Goal: Task Accomplishment & Management: Manage account settings

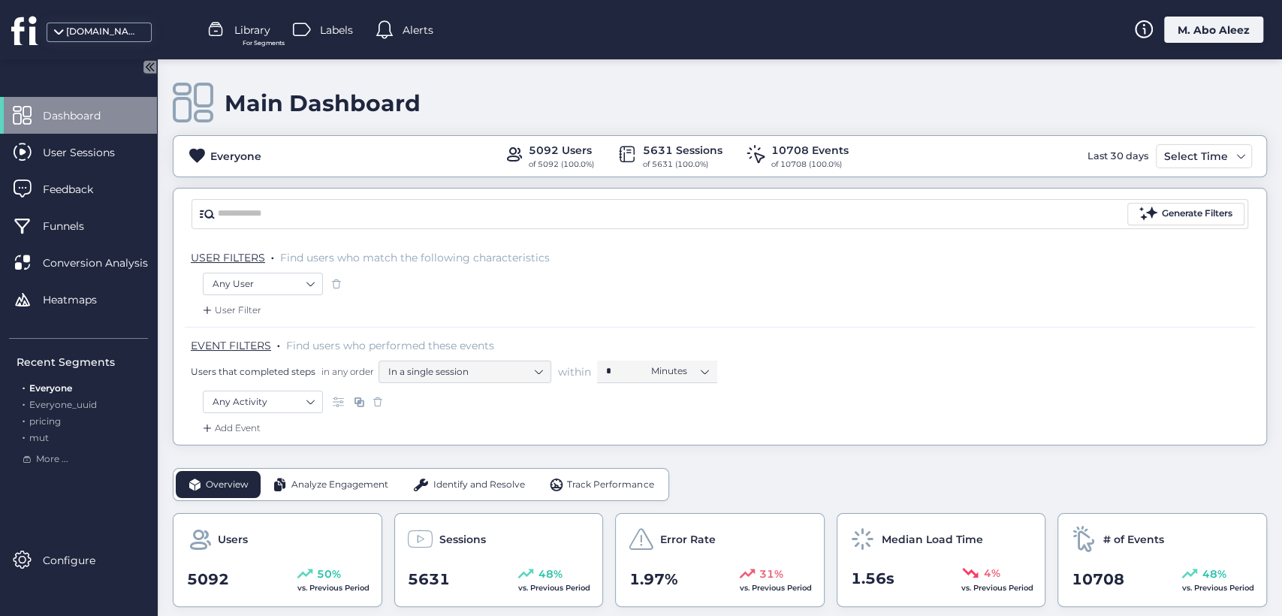
click at [1180, 25] on div "M. Abo Aleez" at bounding box center [1213, 30] width 99 height 26
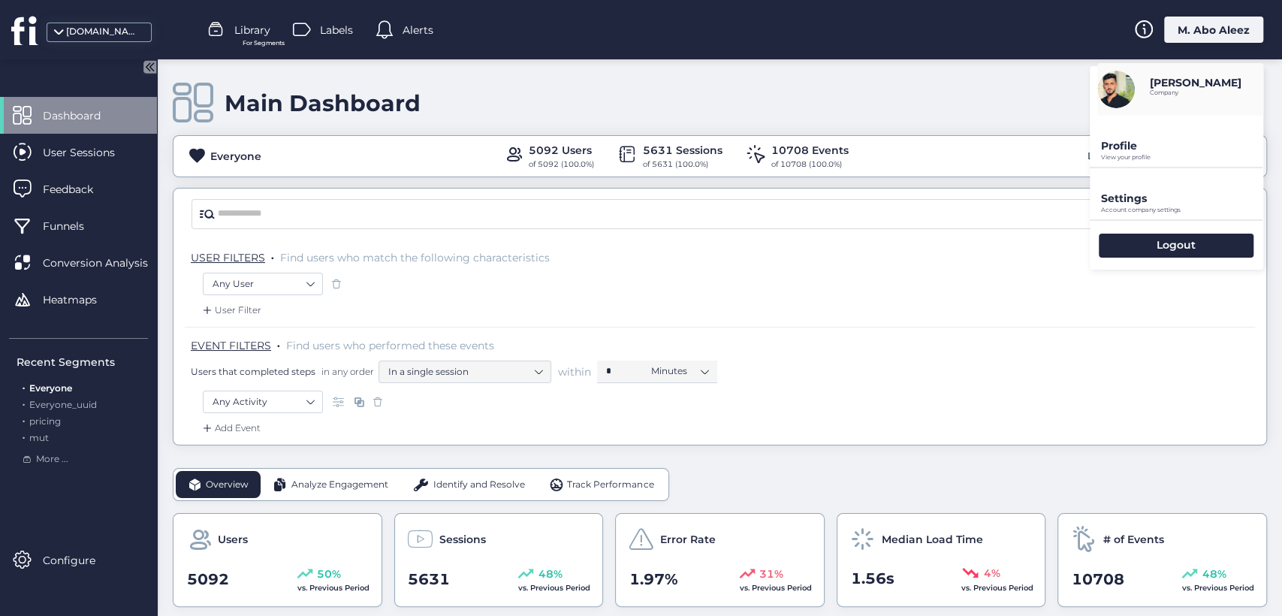
click at [1123, 147] on p "Profile" at bounding box center [1182, 146] width 162 height 14
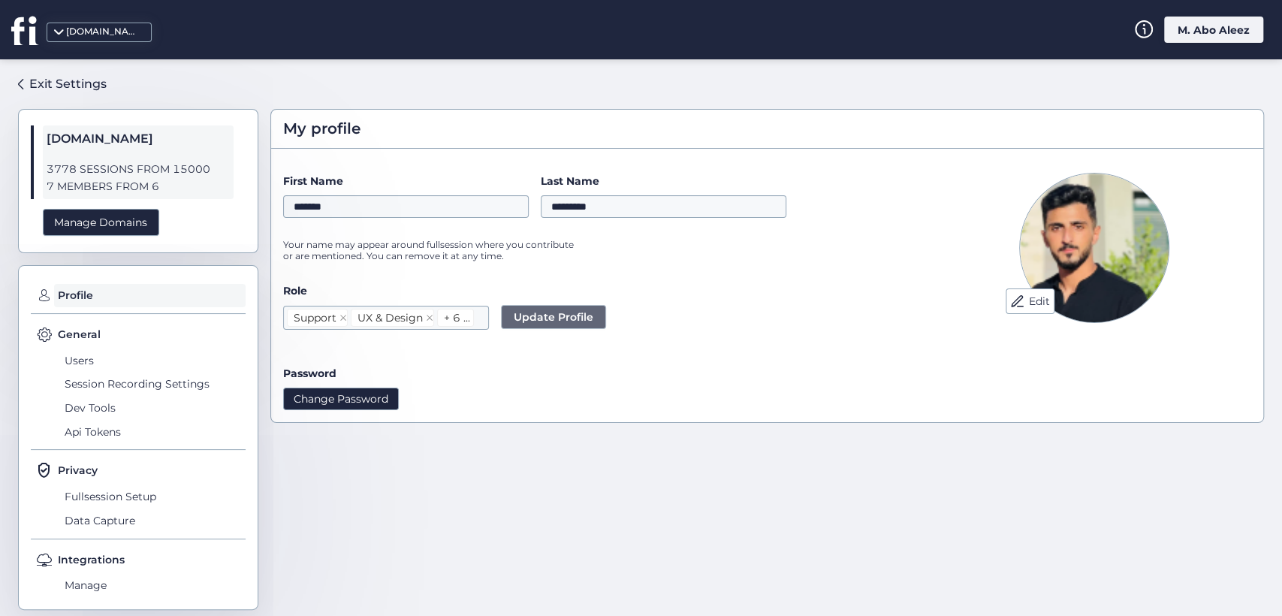
click at [379, 395] on button "Change Password" at bounding box center [341, 398] width 116 height 23
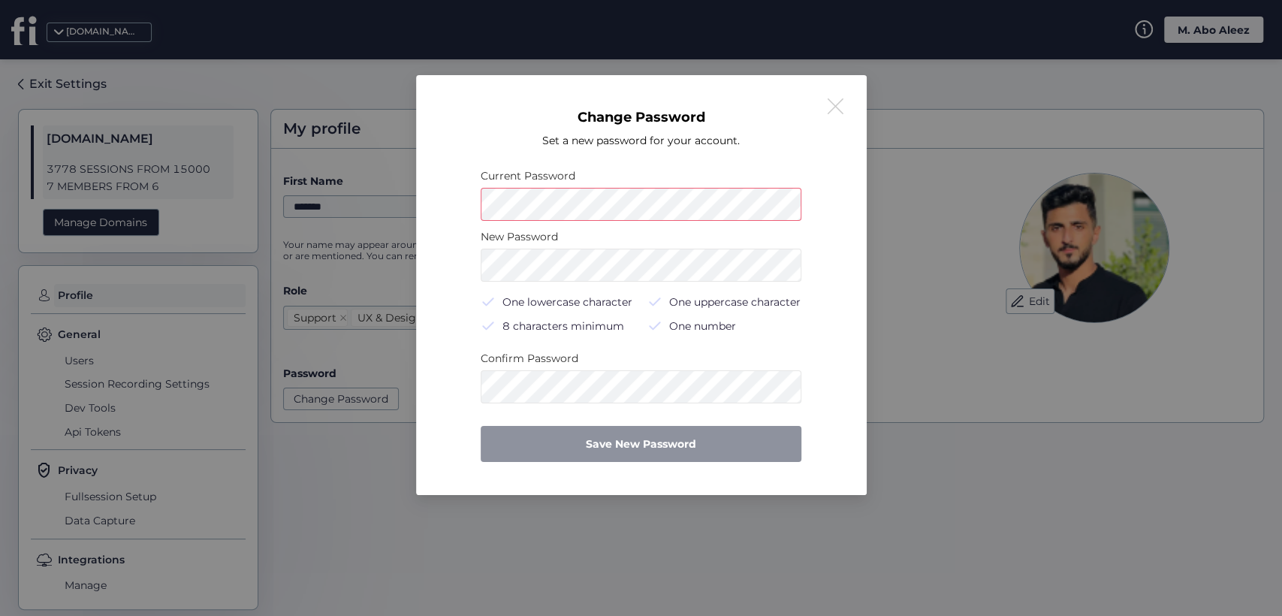
click at [825, 203] on div "Change Password Set a new password for your account. Current Password New Passw…" at bounding box center [641, 285] width 414 height 384
click at [826, 105] on button at bounding box center [835, 107] width 18 height 18
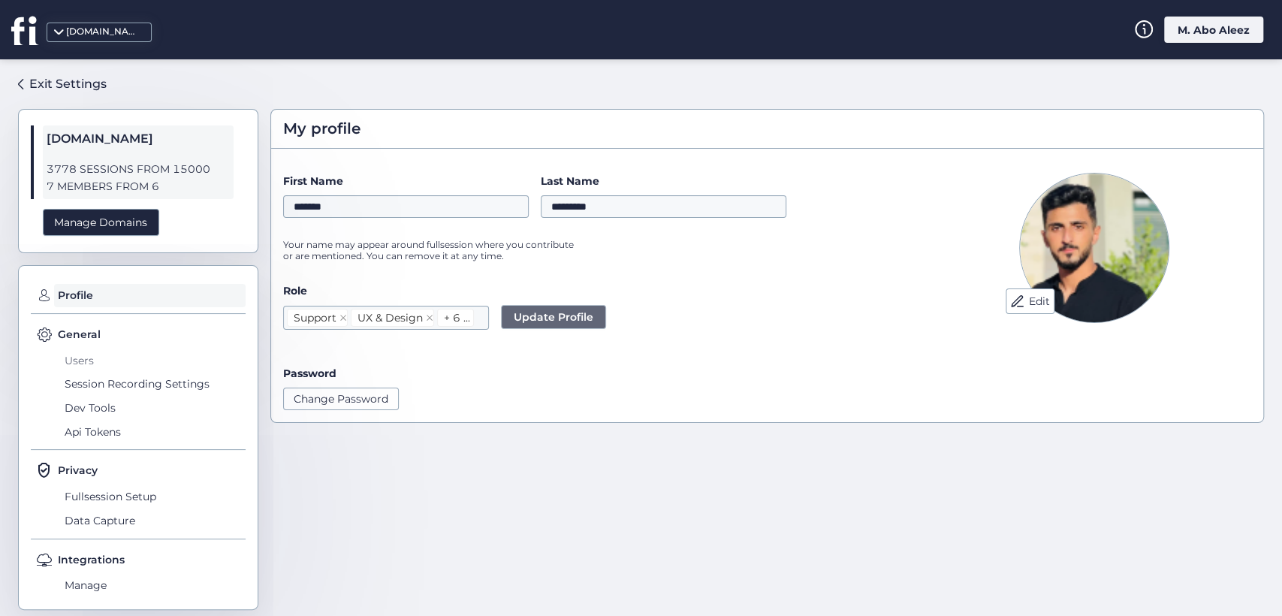
click at [89, 359] on span "Users" at bounding box center [153, 360] width 185 height 24
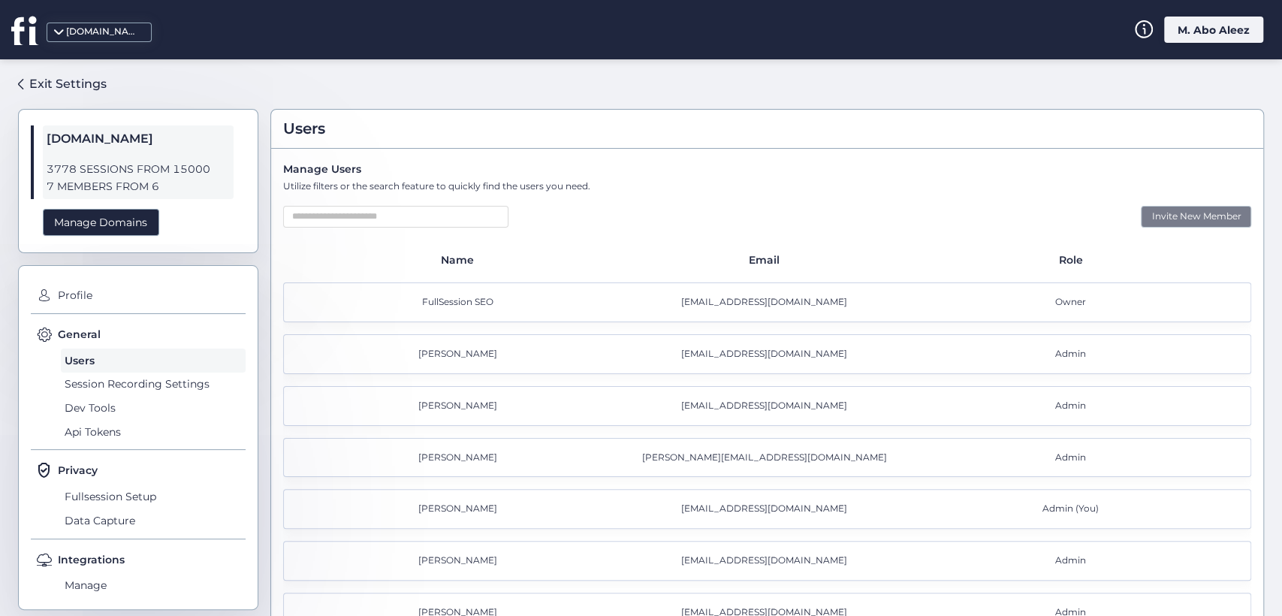
click at [1159, 215] on div "Invite New Member" at bounding box center [1196, 217] width 110 height 22
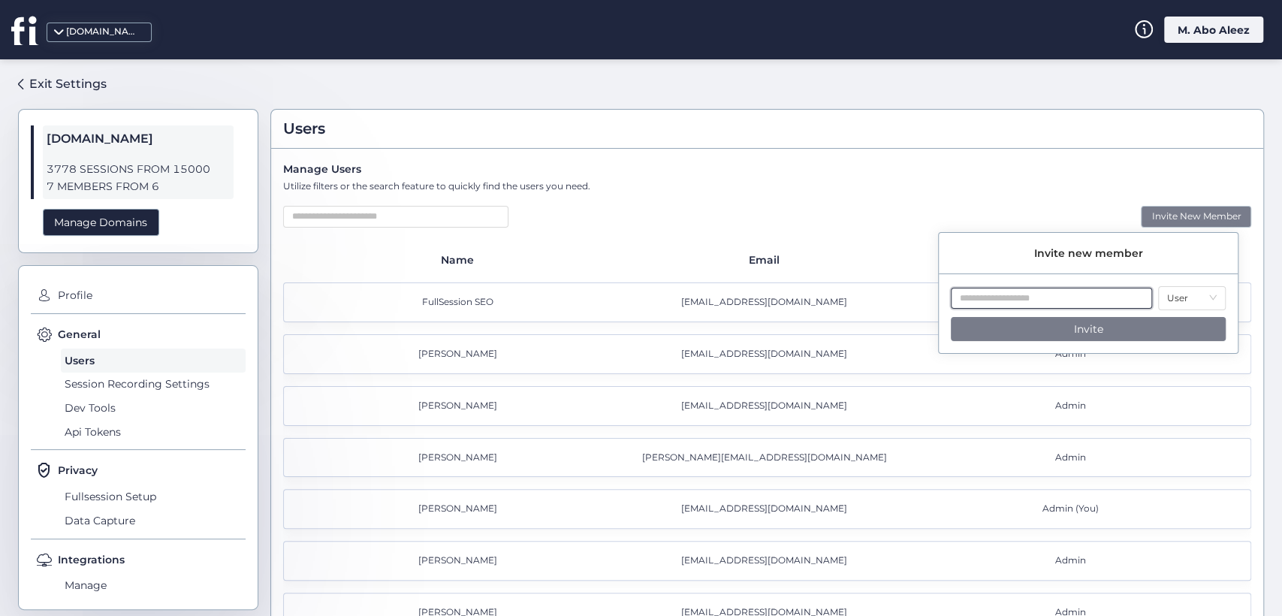
click at [1081, 294] on input "text" at bounding box center [1051, 299] width 201 height 22
click at [1064, 367] on div "[PERSON_NAME] [PERSON_NAME][EMAIL_ADDRESS][DOMAIN_NAME] Admin" at bounding box center [767, 354] width 968 height 40
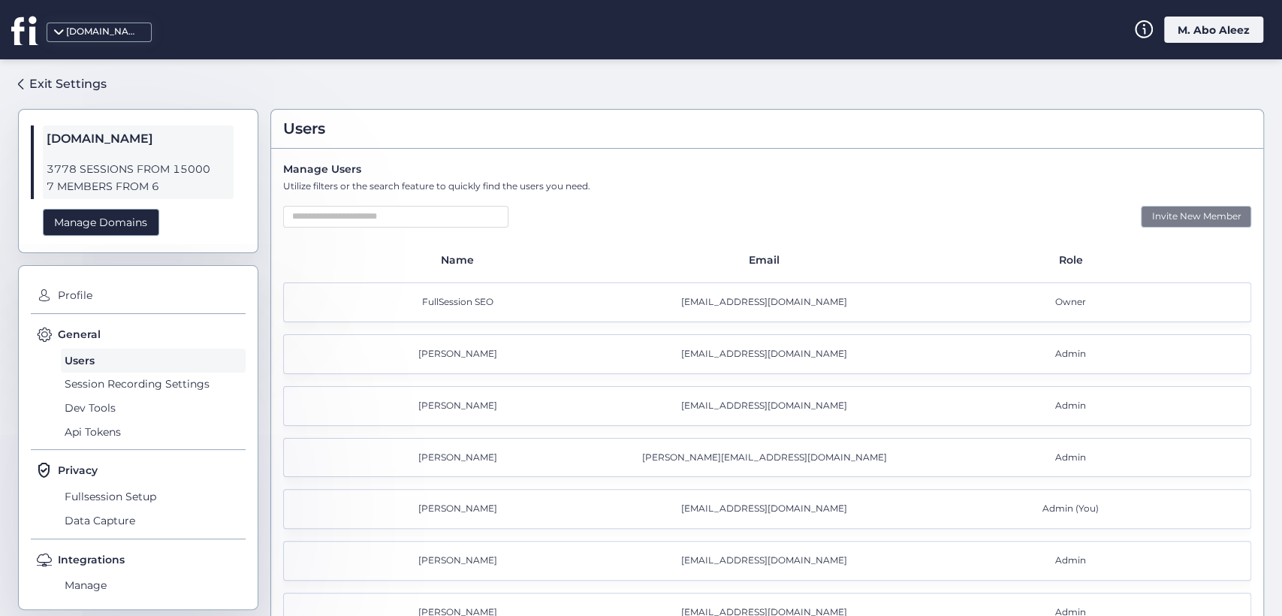
click at [1144, 225] on div "Invite New Member" at bounding box center [1196, 217] width 110 height 22
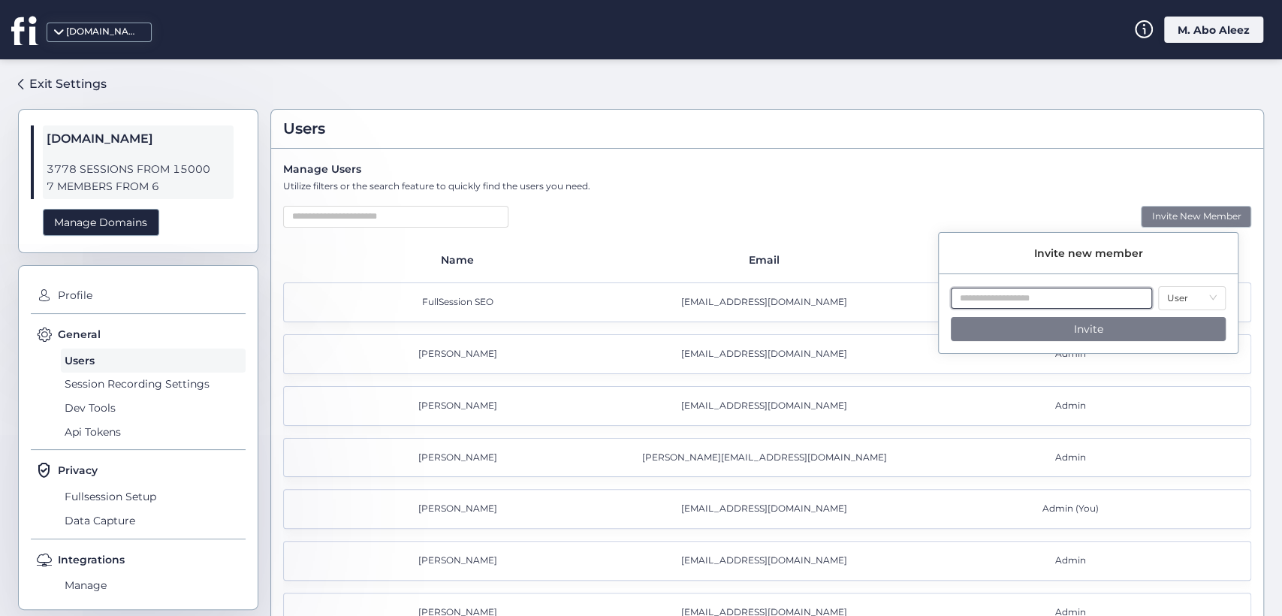
click at [1005, 301] on input "text" at bounding box center [1051, 299] width 201 height 22
type input "**"
click at [1024, 199] on div "Manage Users Utilize filters or the search feature to quickly find the users yo…" at bounding box center [767, 397] width 992 height 496
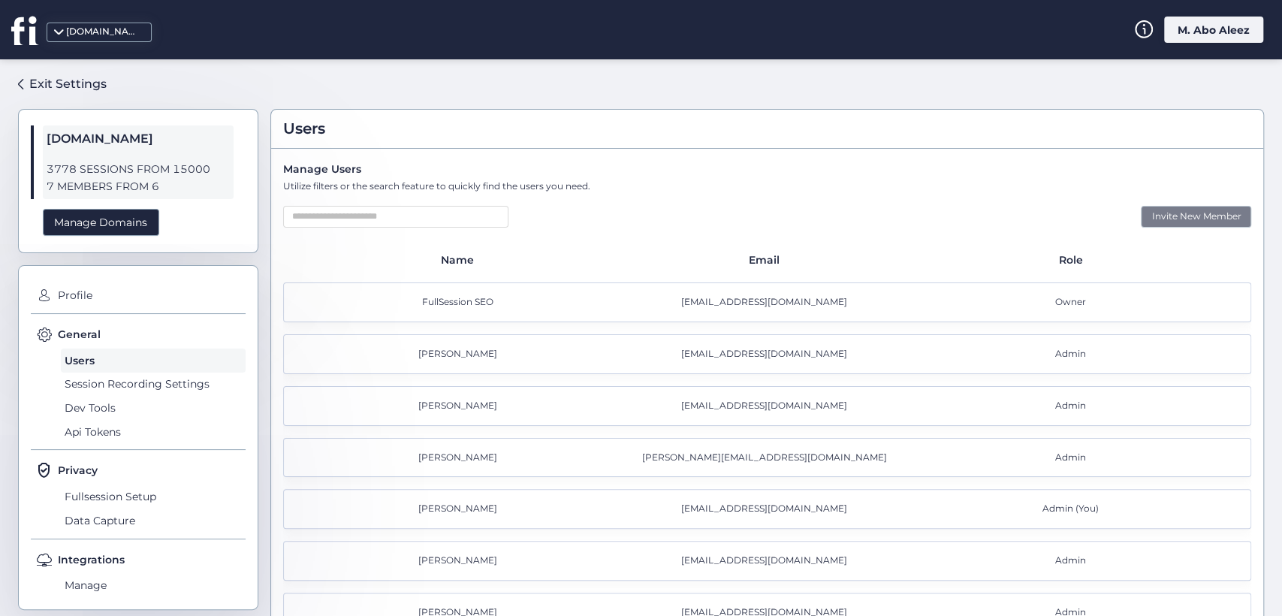
click at [1159, 212] on div "Invite New Member" at bounding box center [1196, 217] width 110 height 22
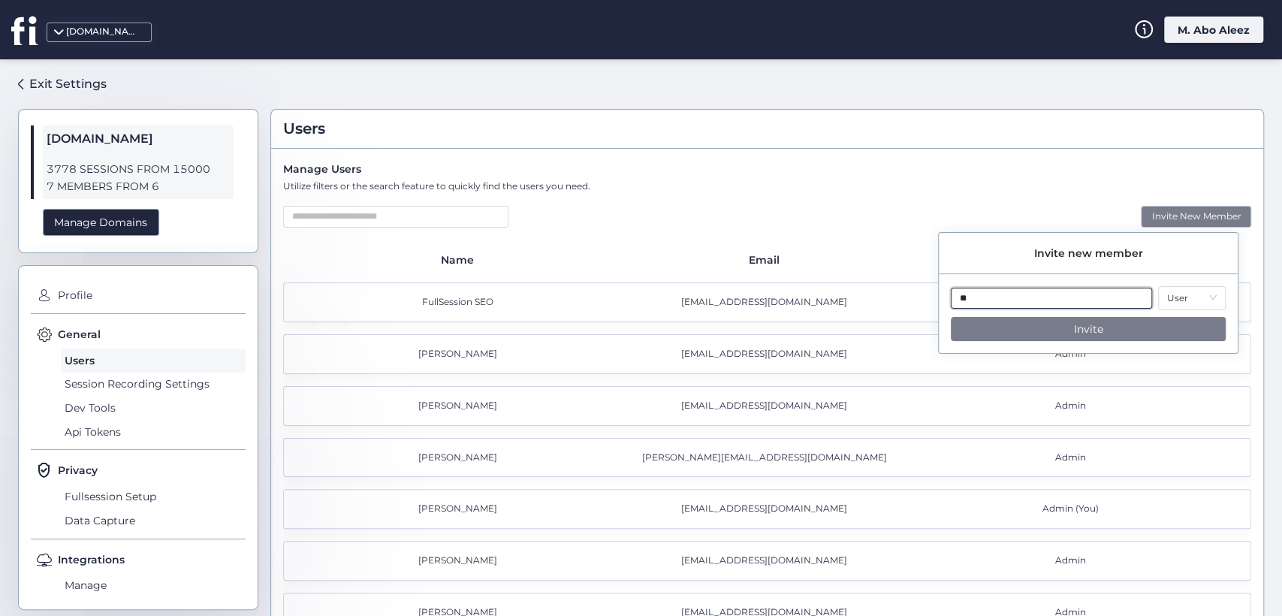
drag, startPoint x: 1099, startPoint y: 302, endPoint x: 984, endPoint y: 314, distance: 116.3
click at [984, 314] on div "** User Invite" at bounding box center [1088, 319] width 299 height 67
click at [1183, 290] on nz-select-item "User" at bounding box center [1192, 298] width 50 height 23
click at [1089, 199] on div "Manage Users Utilize filters or the search feature to quickly find the users yo…" at bounding box center [767, 397] width 992 height 496
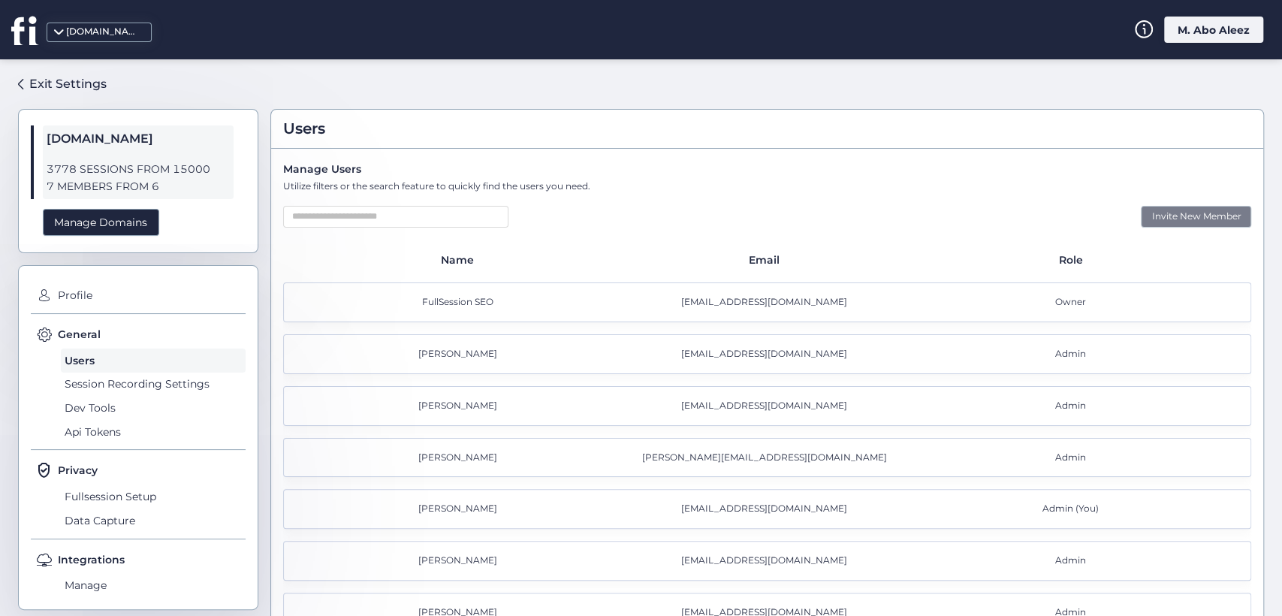
click at [1151, 212] on div "Invite New Member" at bounding box center [1196, 217] width 110 height 22
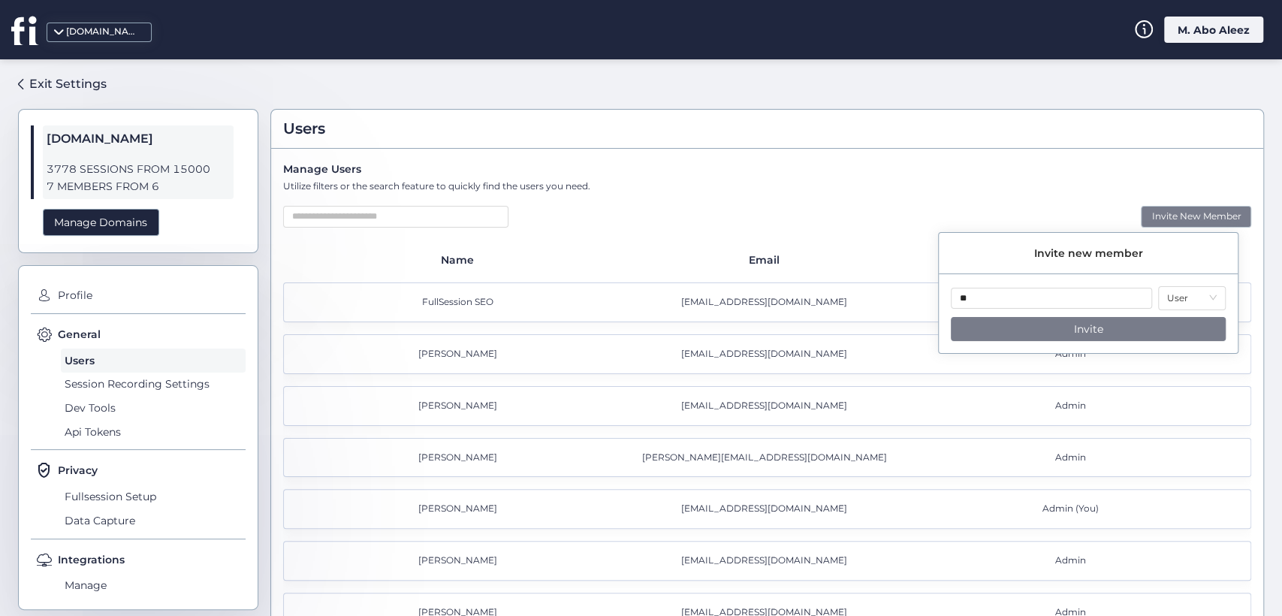
click at [1151, 212] on div "Invite New Member" at bounding box center [1196, 217] width 110 height 22
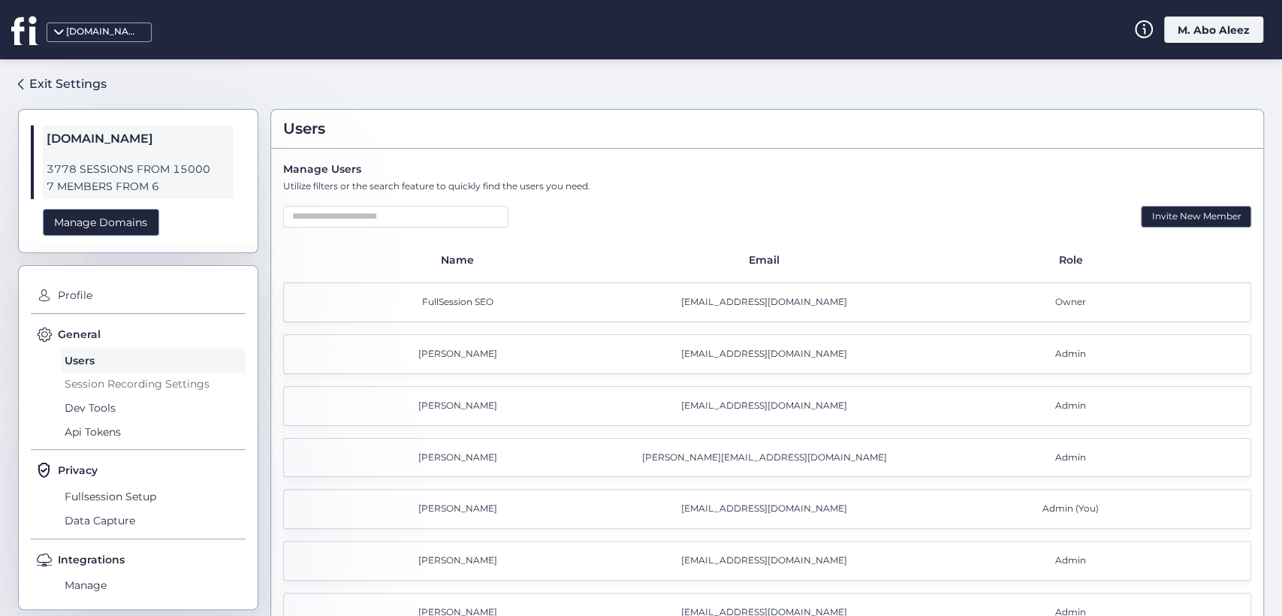
click at [107, 378] on span "Session Recording Settings" at bounding box center [153, 384] width 185 height 24
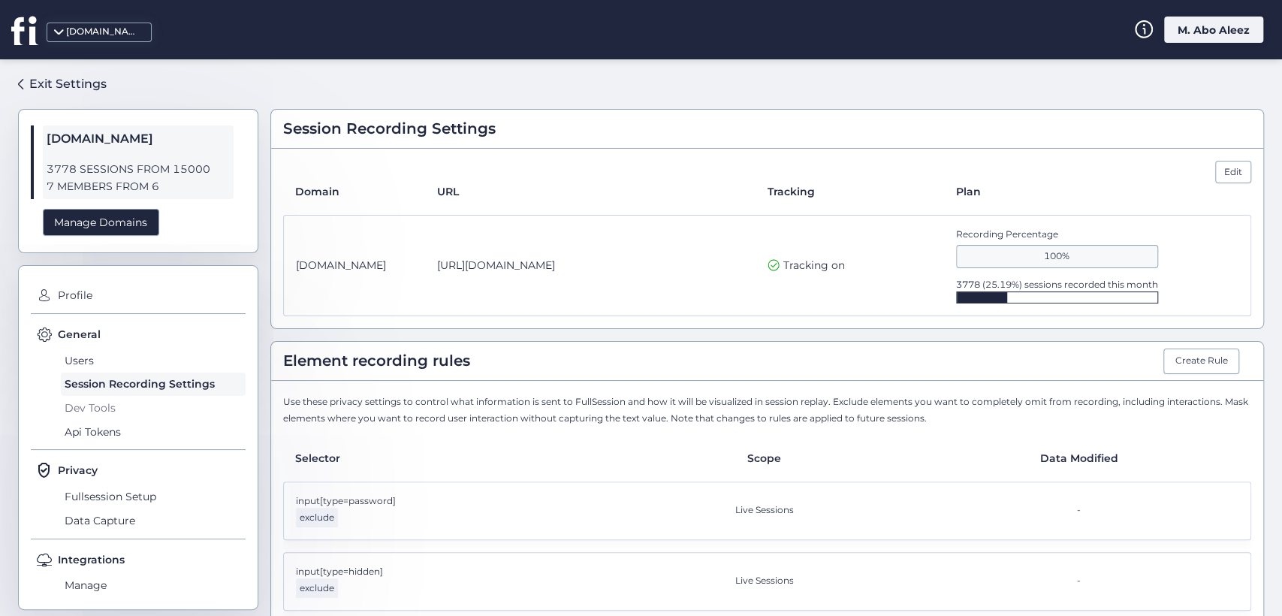
click at [95, 405] on span "Dev Tools" at bounding box center [153, 408] width 185 height 24
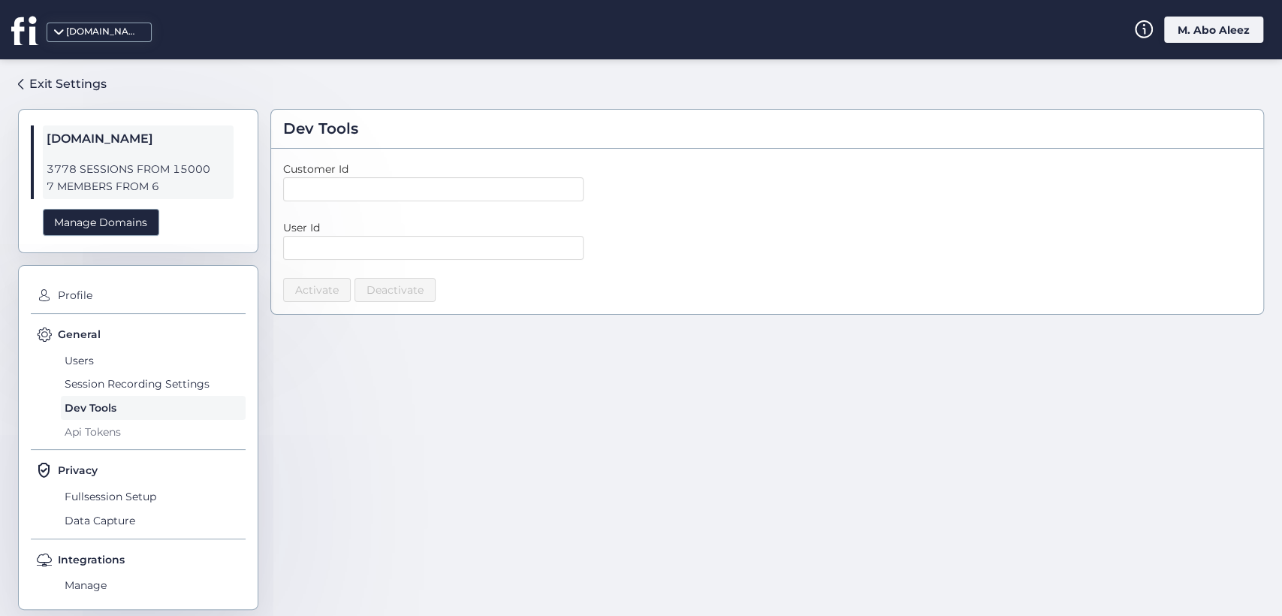
click at [93, 423] on span "Api Tokens" at bounding box center [153, 432] width 185 height 24
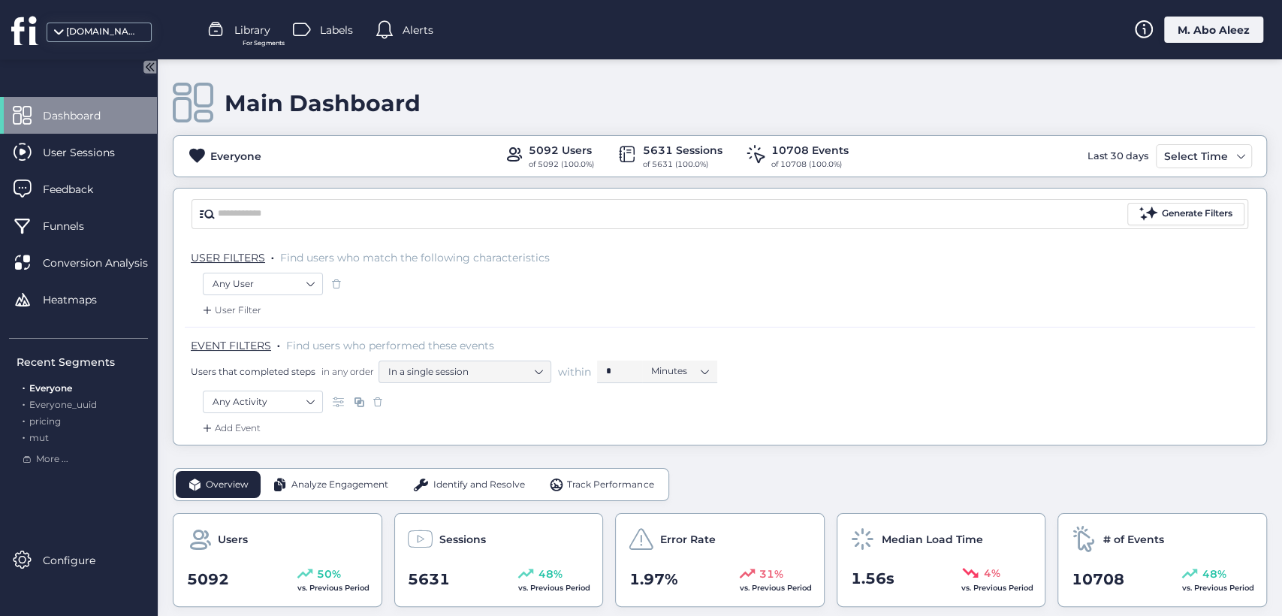
click at [1183, 32] on div "M. Abo Aleez" at bounding box center [1213, 30] width 99 height 26
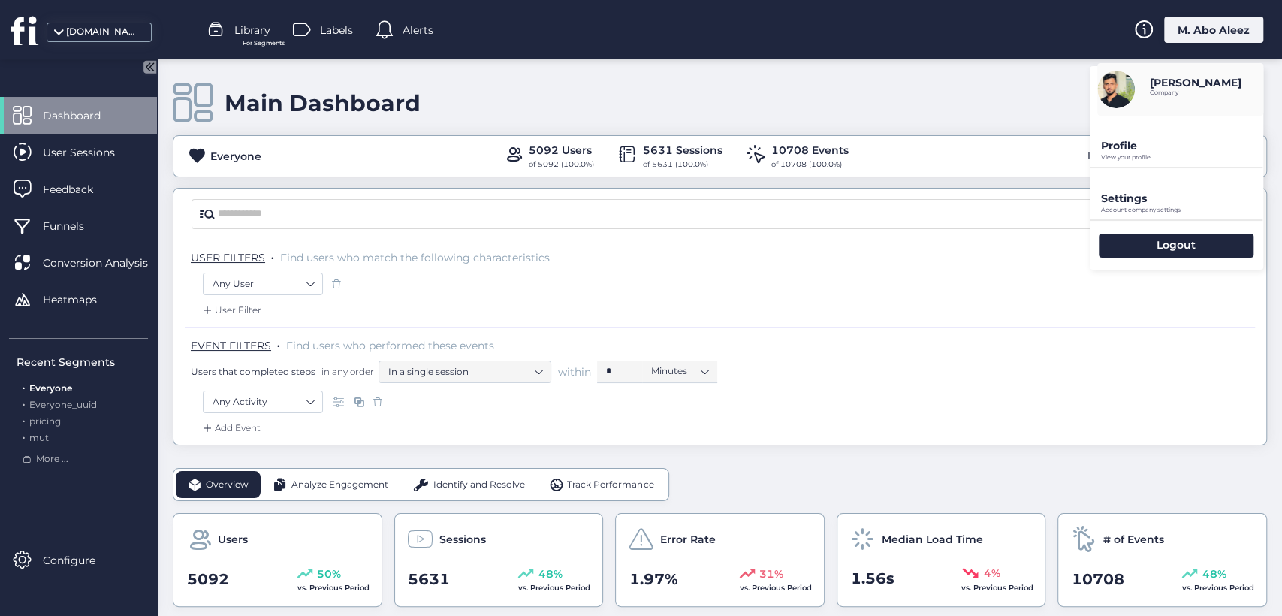
click at [1131, 158] on p "View your profile" at bounding box center [1182, 157] width 162 height 7
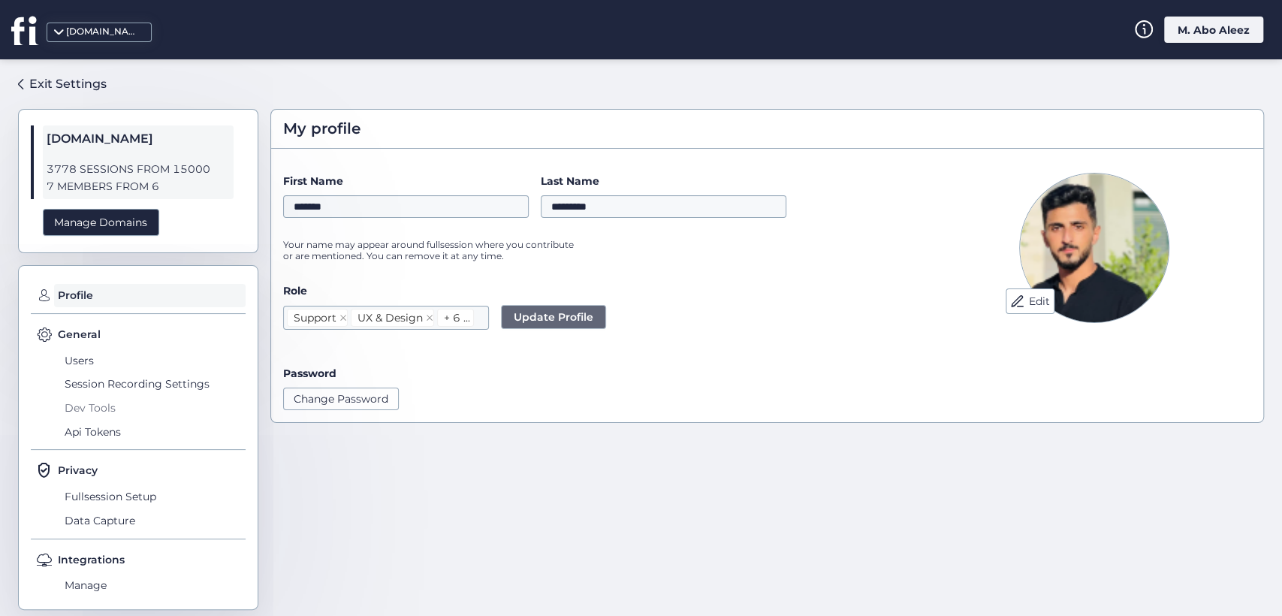
scroll to position [18, 0]
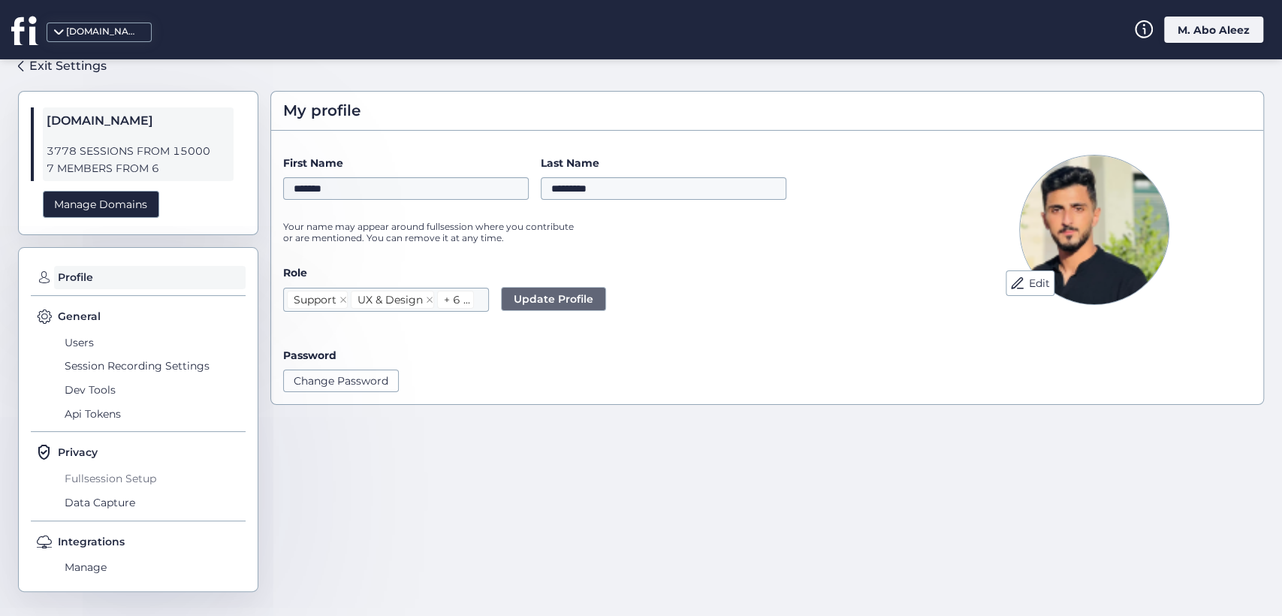
click at [126, 473] on span "Fullsession Setup" at bounding box center [153, 478] width 185 height 24
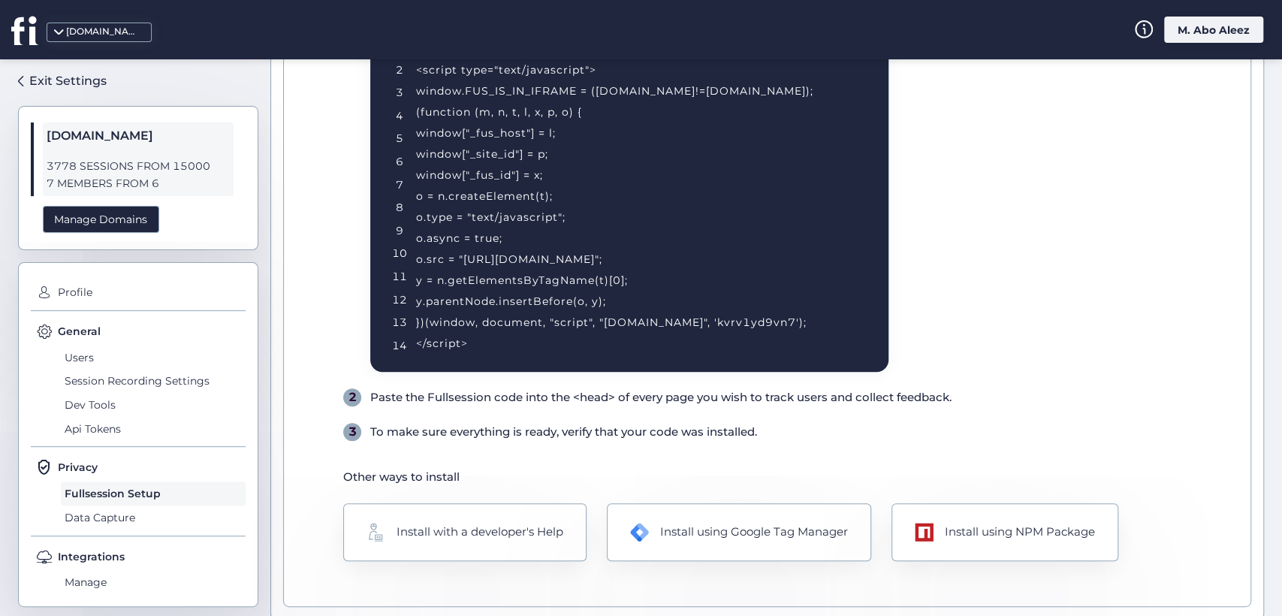
scroll to position [252, 0]
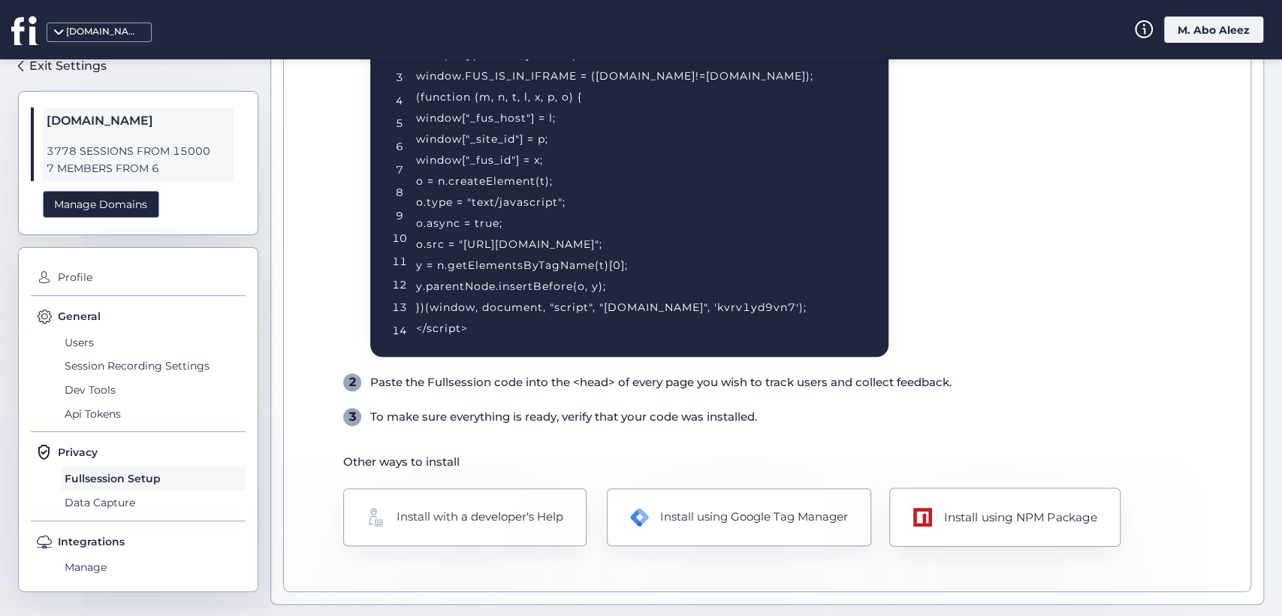
click at [900, 508] on div "Install using NPM Package" at bounding box center [1004, 516] width 231 height 59
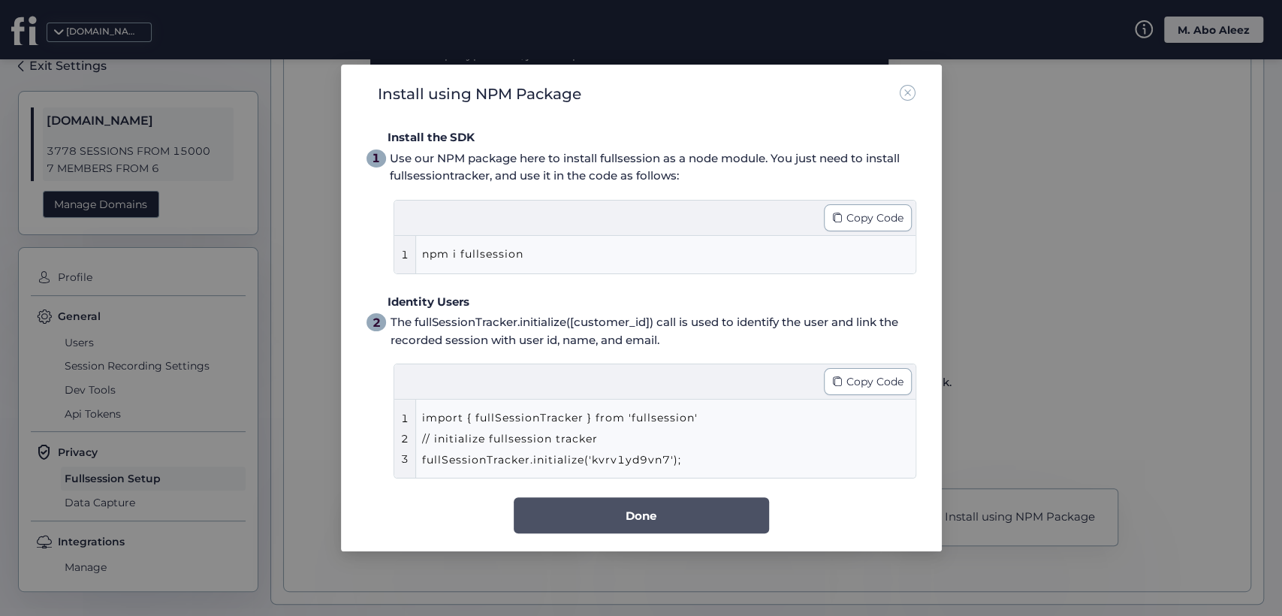
click at [658, 523] on button "Done" at bounding box center [641, 515] width 255 height 36
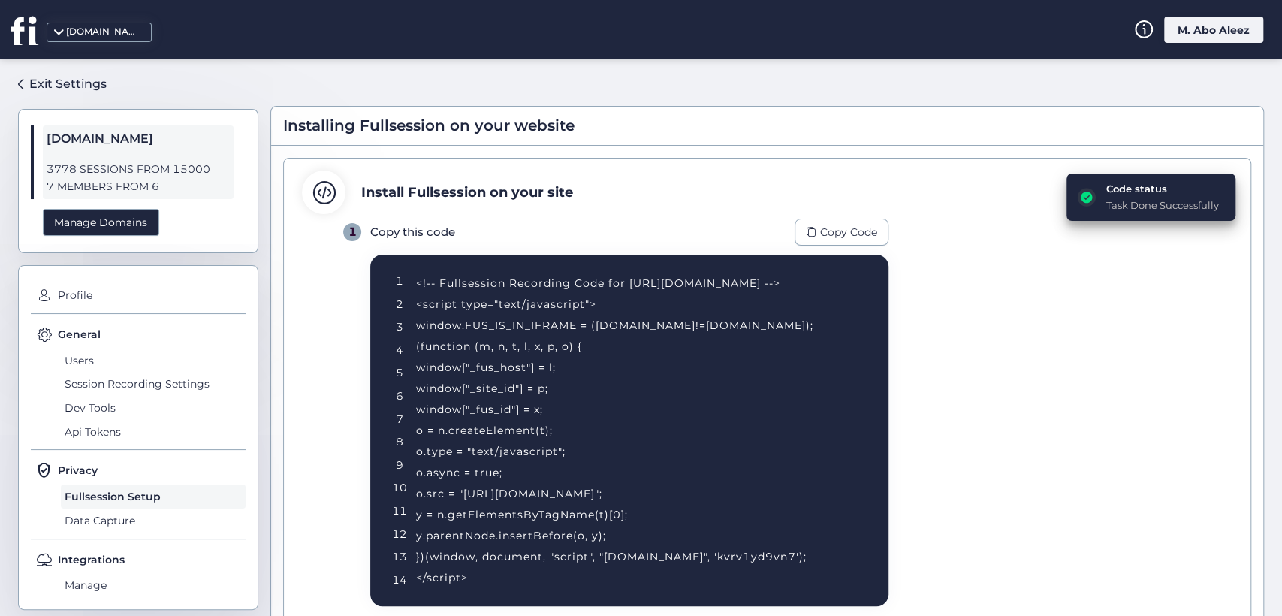
scroll to position [0, 0]
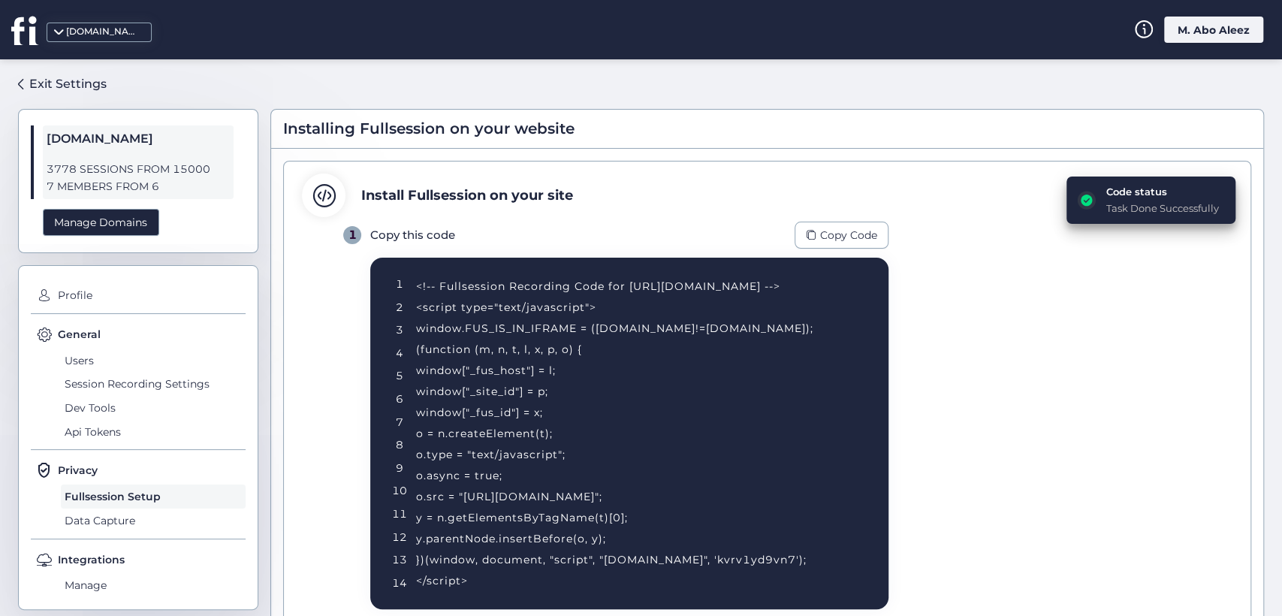
click at [1084, 200] on div "Code status Task Done Successfully" at bounding box center [1150, 199] width 169 height 47
click at [132, 520] on span "Data Capture" at bounding box center [153, 520] width 185 height 24
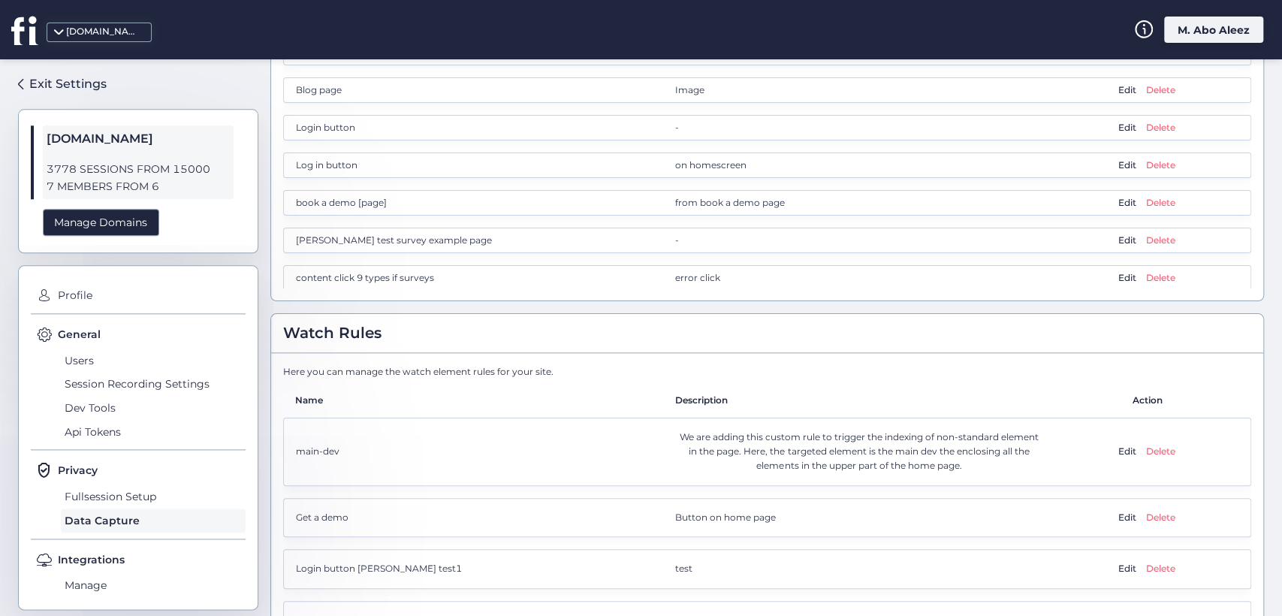
scroll to position [1184, 0]
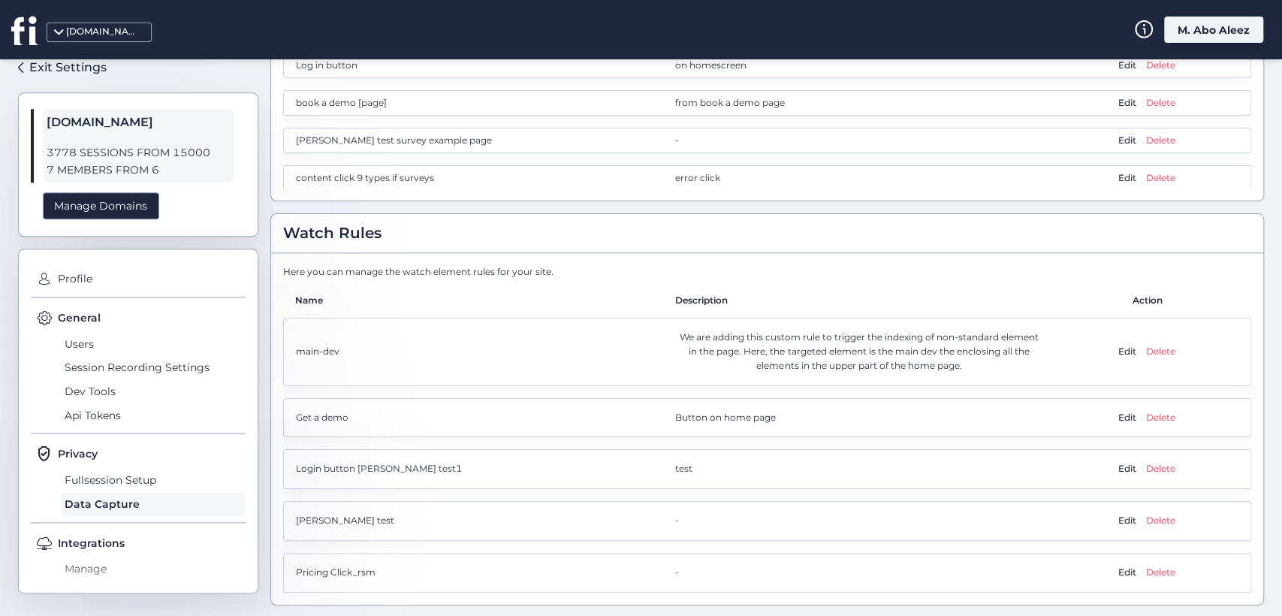
click at [102, 562] on span "Manage" at bounding box center [153, 568] width 185 height 24
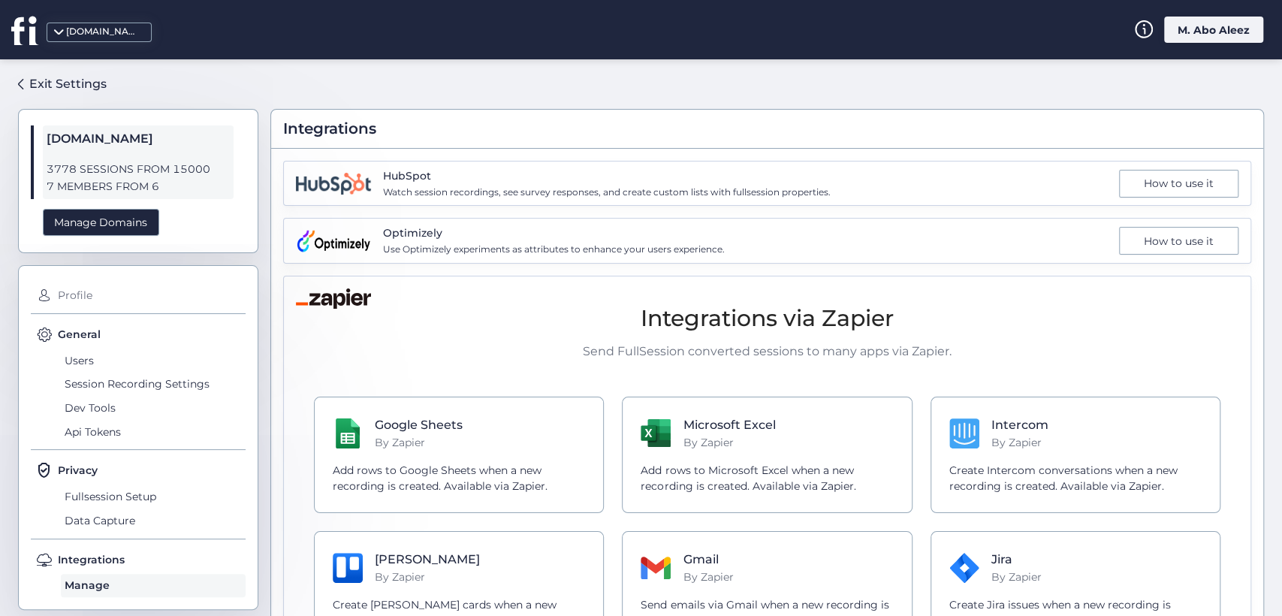
click at [80, 285] on span "Profile" at bounding box center [149, 296] width 191 height 24
